Goal: Obtain resource: Download file/media

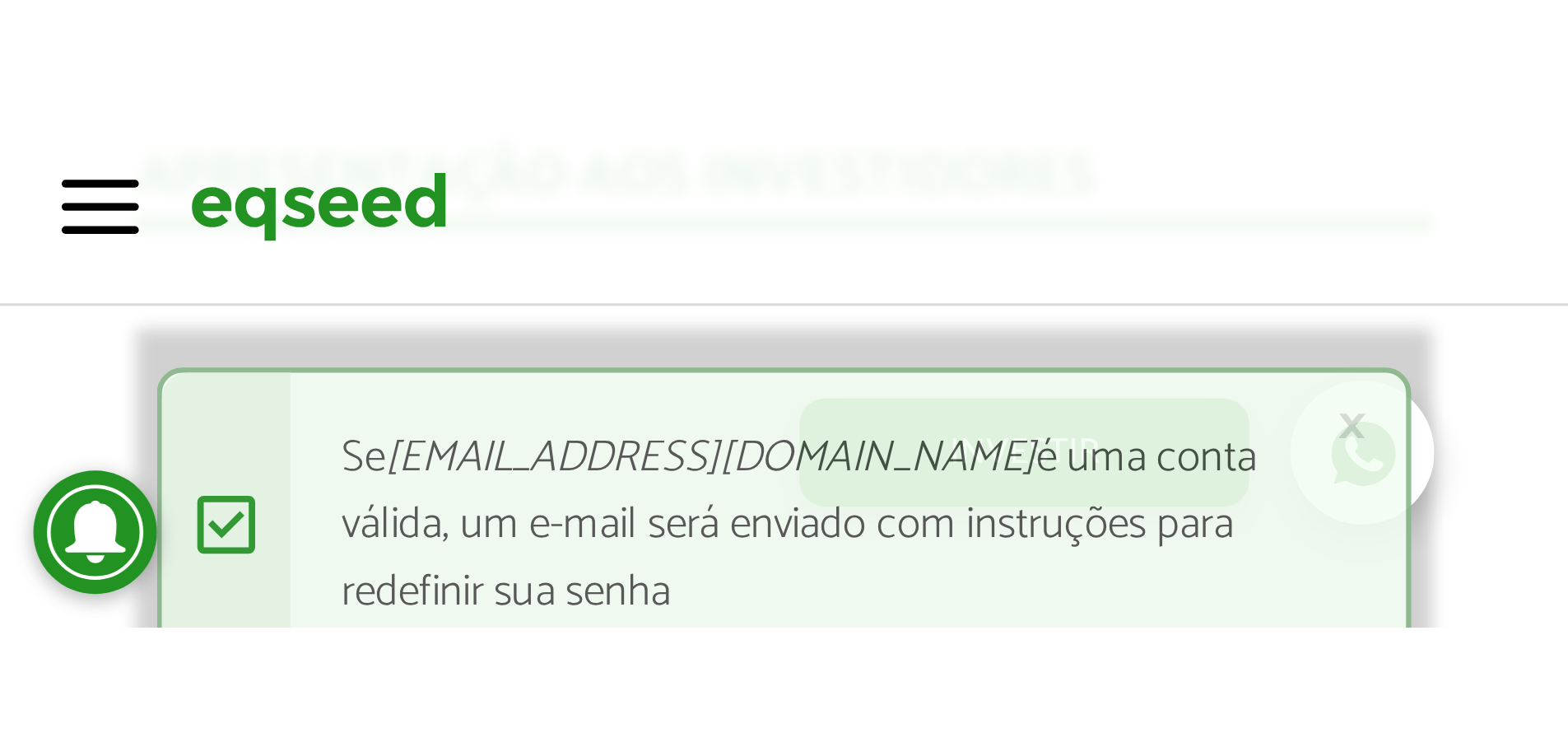
scroll to position [2083, 0]
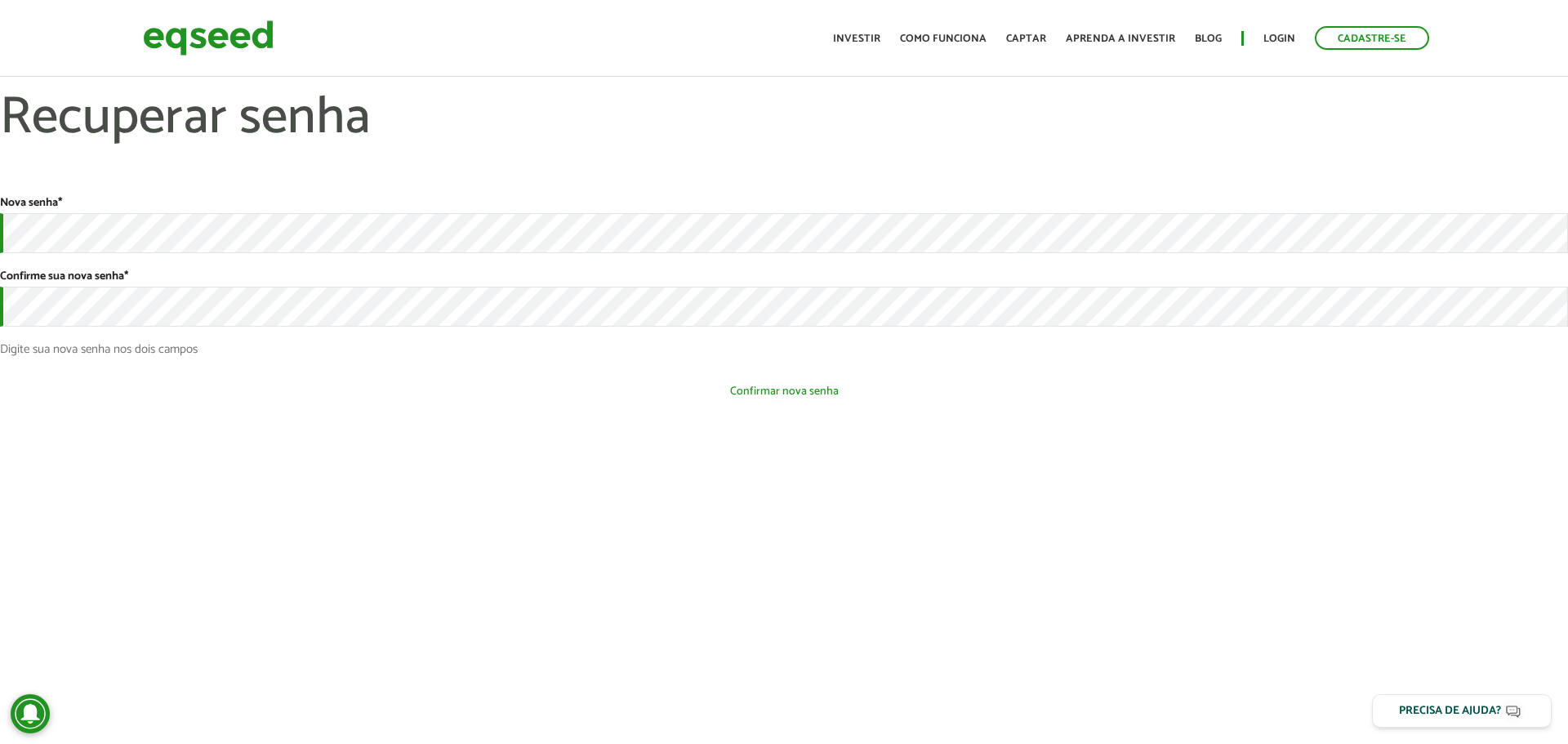
click at [745, 377] on button "Confirmar nova senha" at bounding box center [784, 391] width 1568 height 31
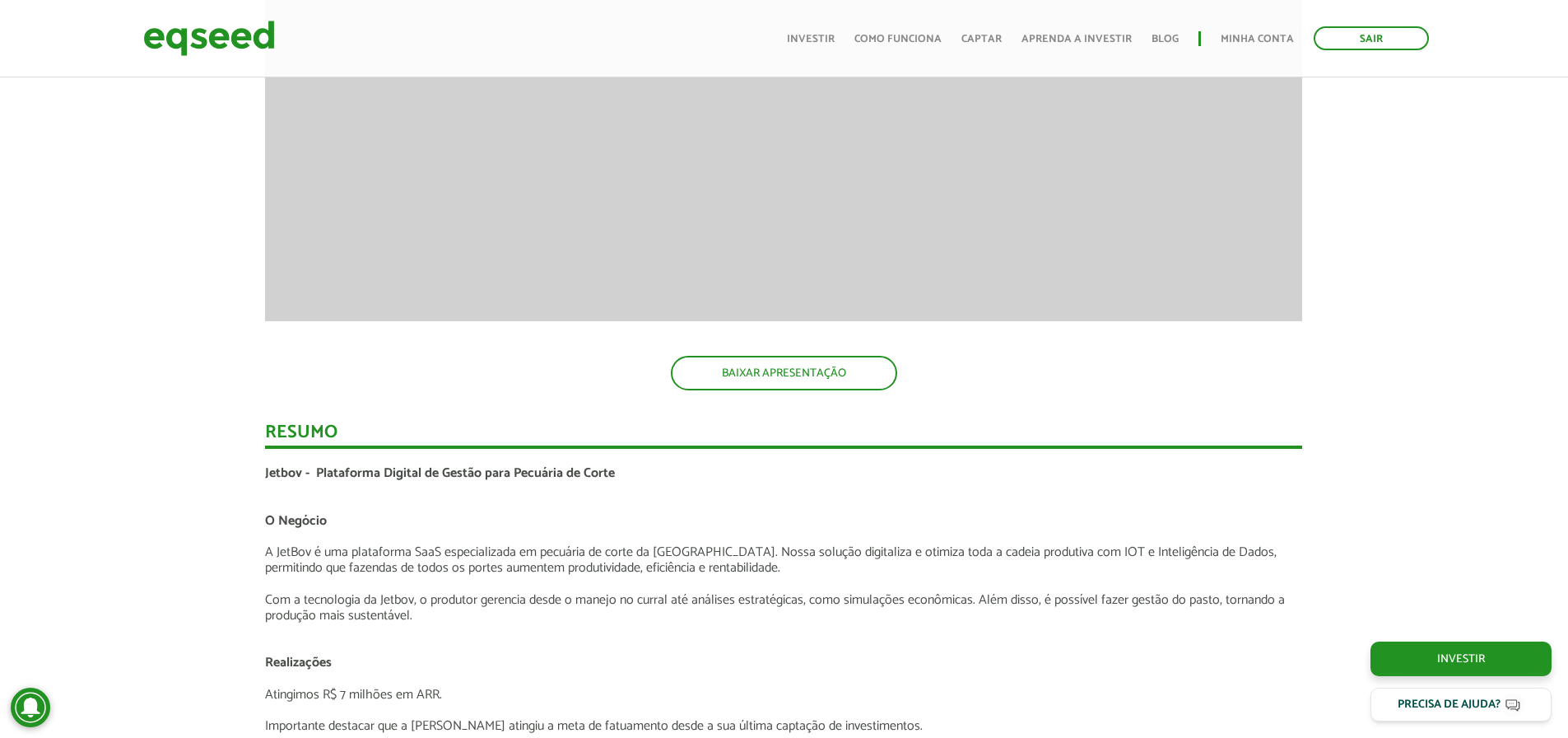
scroll to position [2413, 0]
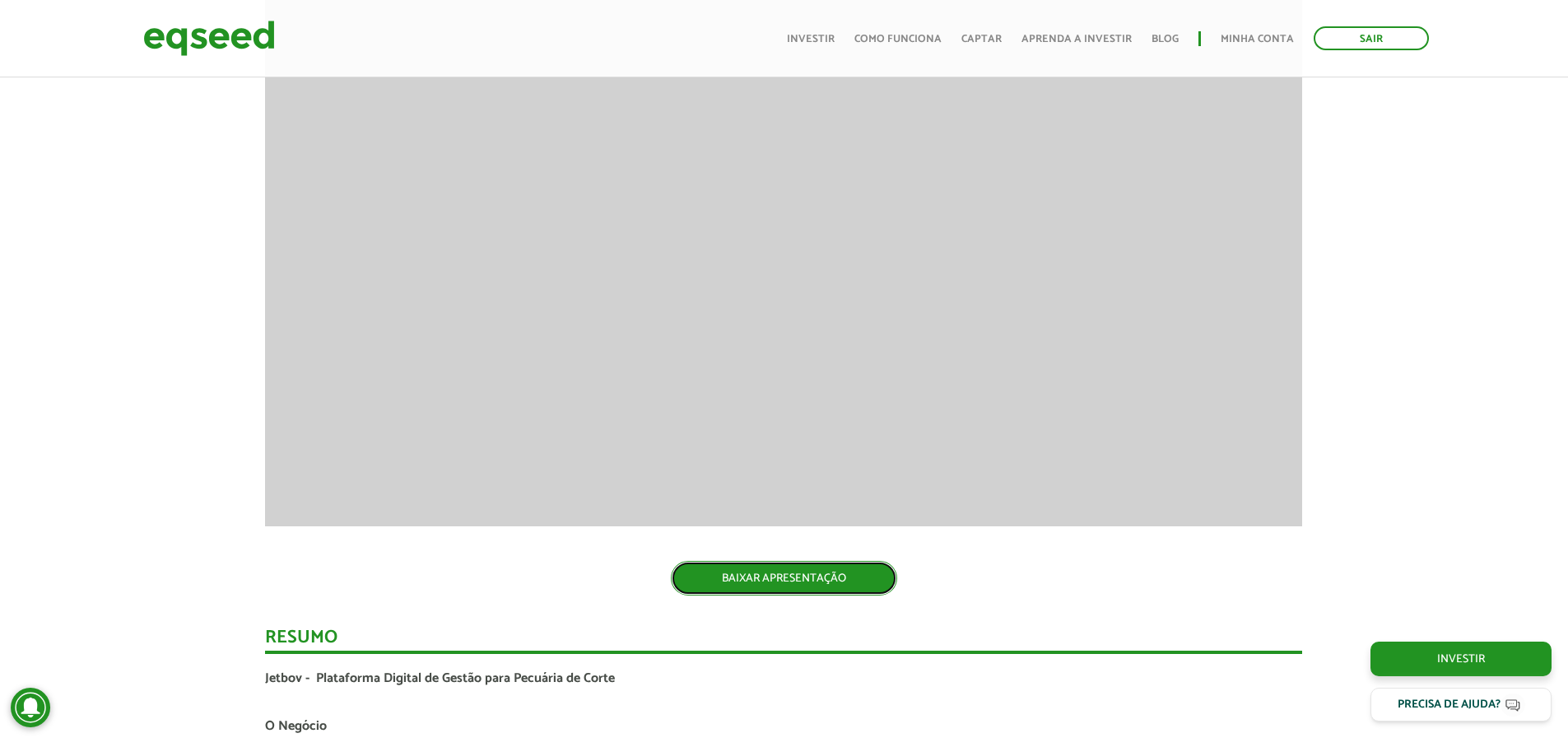
click at [818, 587] on link "BAIXAR APRESENTAÇÃO" at bounding box center [784, 578] width 227 height 35
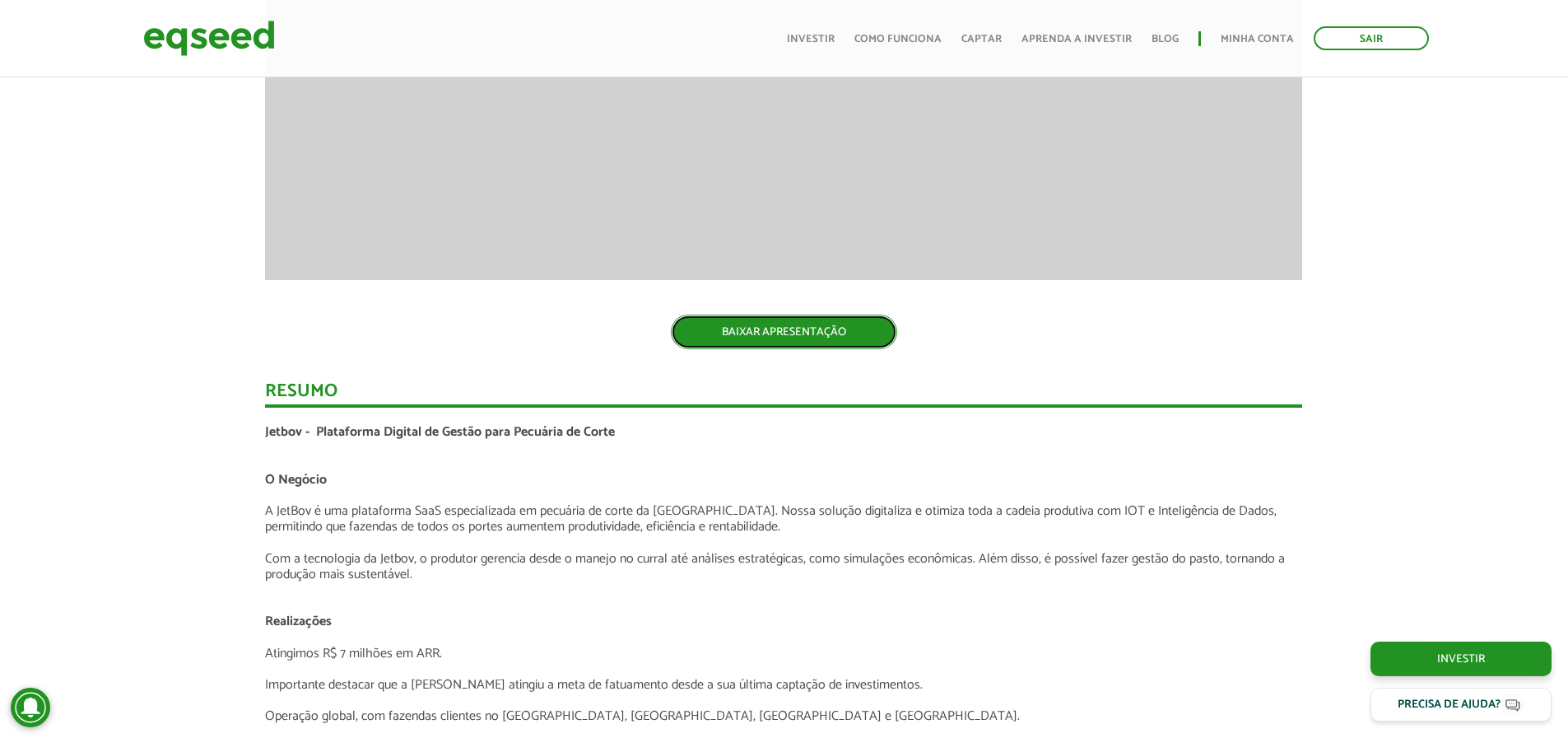
scroll to position [2660, 0]
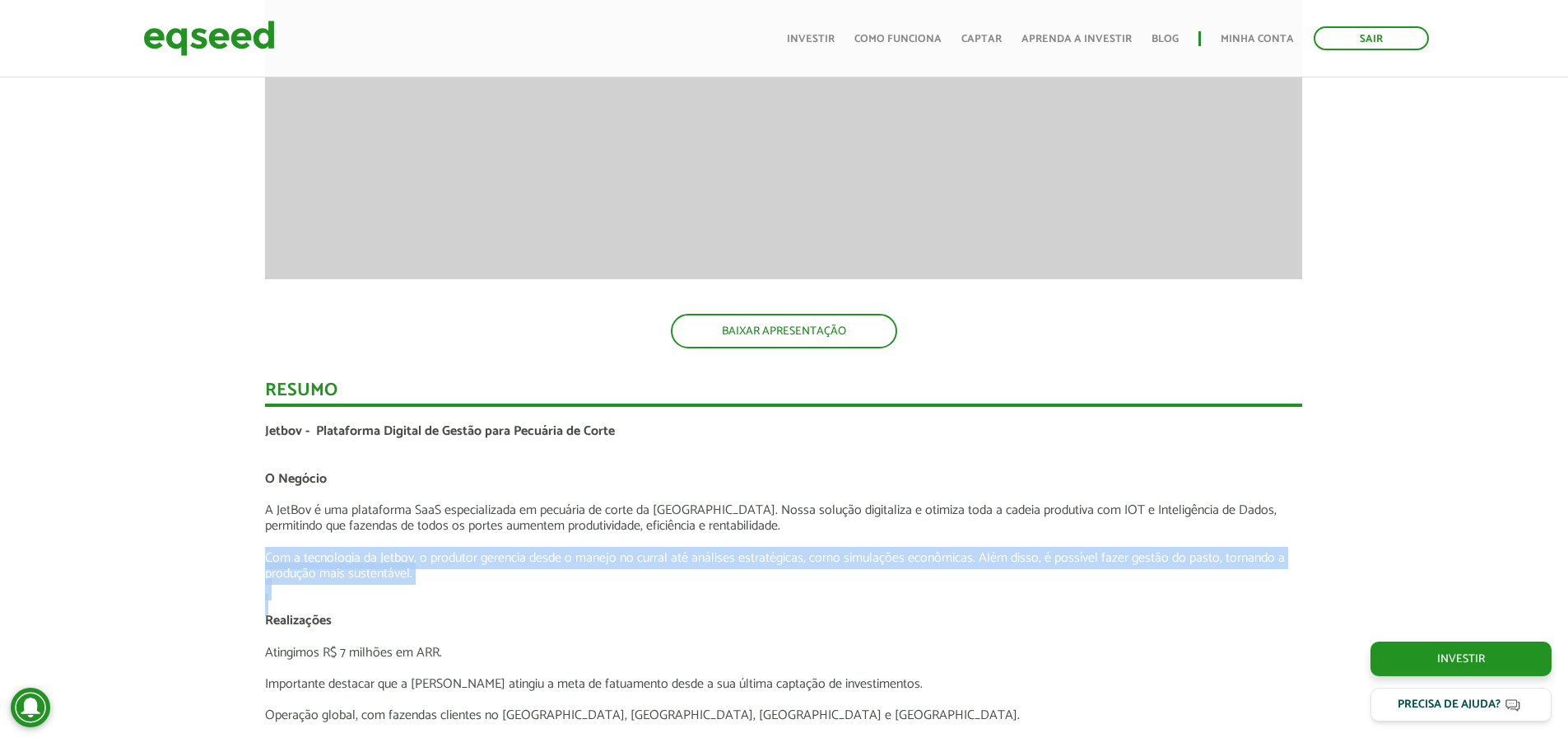
drag, startPoint x: 275, startPoint y: 557, endPoint x: 532, endPoint y: 592, distance: 259.4
click at [535, 592] on p at bounding box center [784, 589] width 1037 height 16
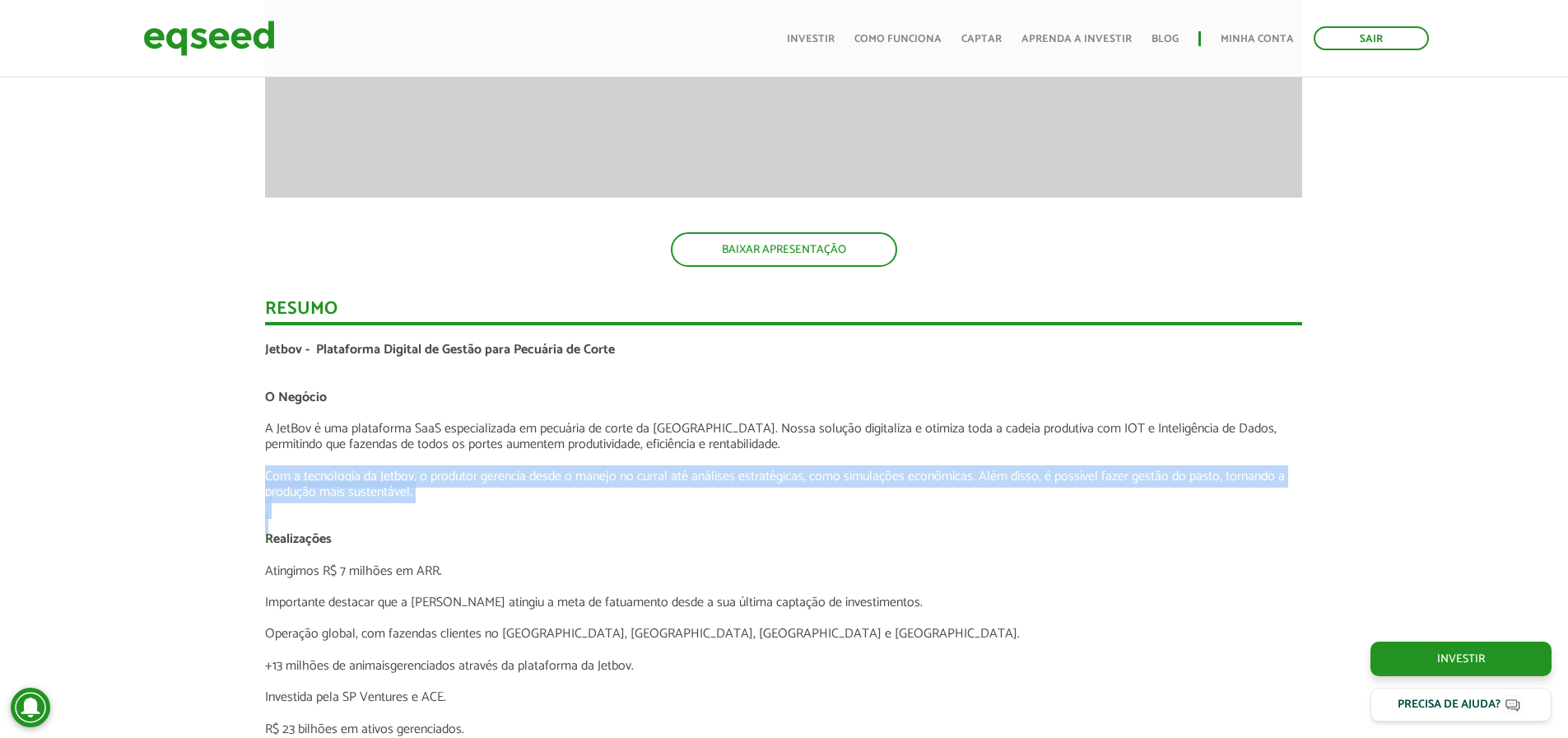
scroll to position [2742, 0]
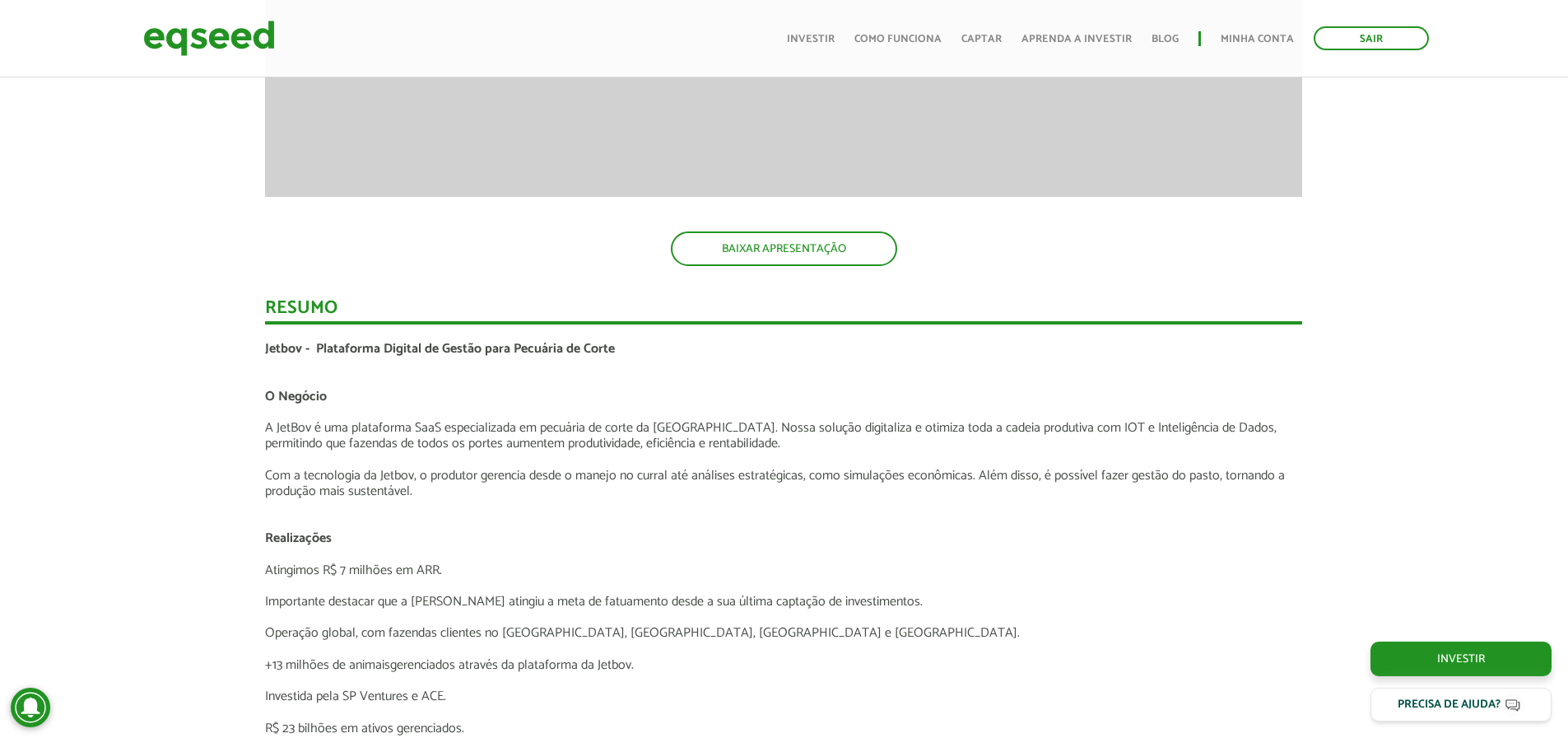
click at [289, 593] on p "Importante destacar que a Jetbov atingiu a meta de fatuamento desde a sua últim…" at bounding box center [784, 601] width 1037 height 16
drag, startPoint x: 264, startPoint y: 575, endPoint x: 482, endPoint y: 578, distance: 218.0
click at [482, 578] on div "Novidades Análise da Oferta 1 Lançamento ao vivo | JetBov Apresentação aos inve…" at bounding box center [784, 376] width 1062 height 3684
click at [519, 563] on p "Atingimos R$ 7 milhões em ARR." at bounding box center [784, 570] width 1037 height 16
